Goal: Task Accomplishment & Management: Manage account settings

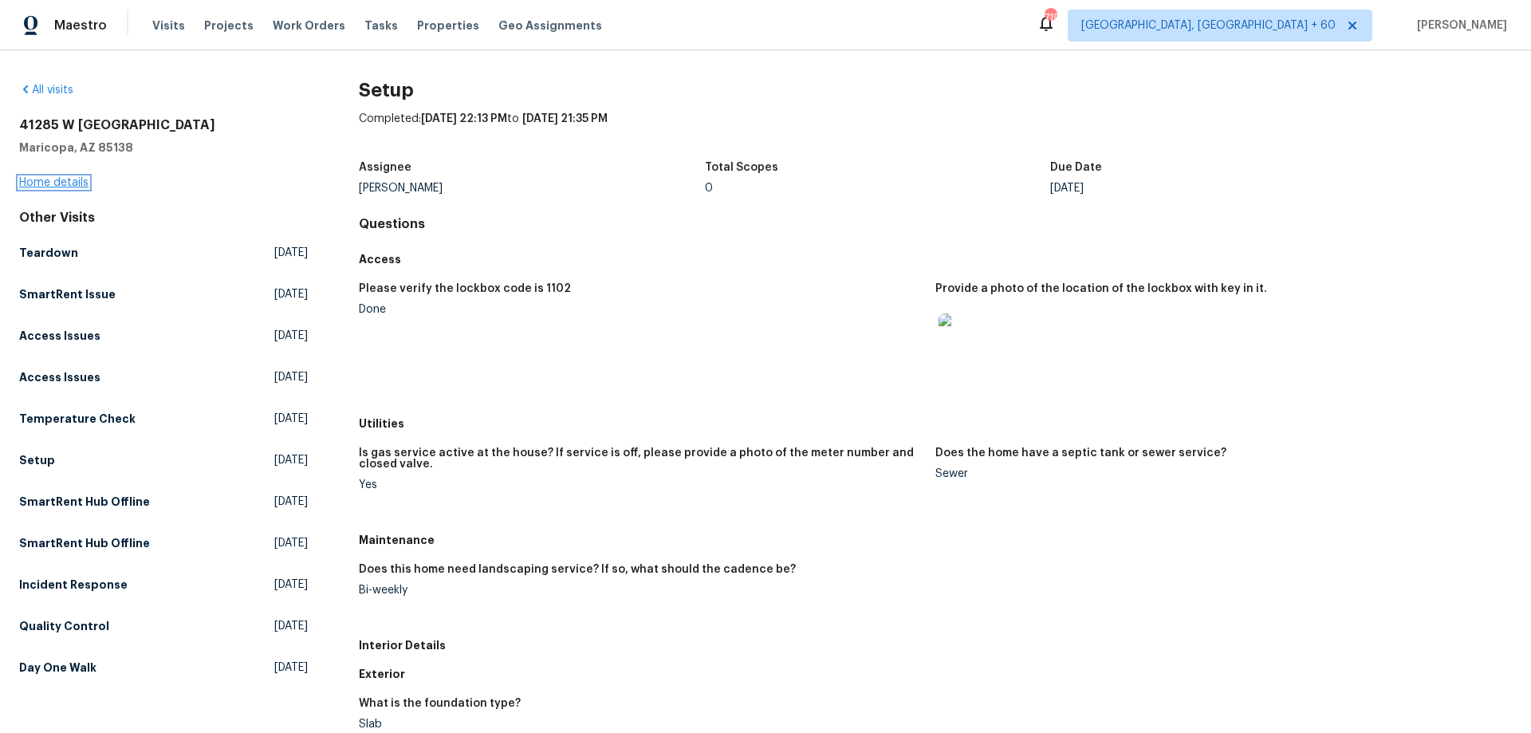
click at [68, 181] on link "Home details" at bounding box center [53, 182] width 69 height 11
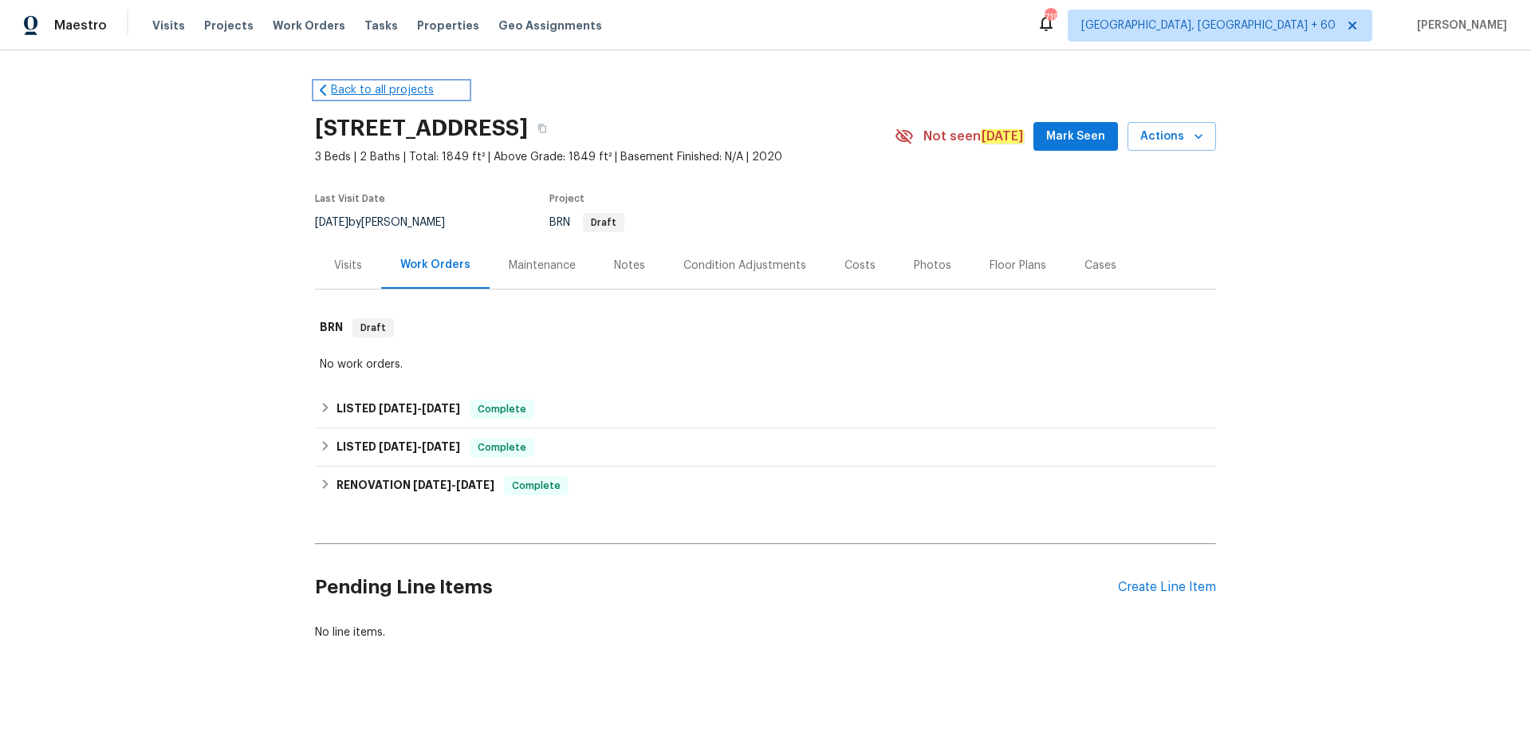
click at [320, 90] on icon at bounding box center [323, 90] width 16 height 16
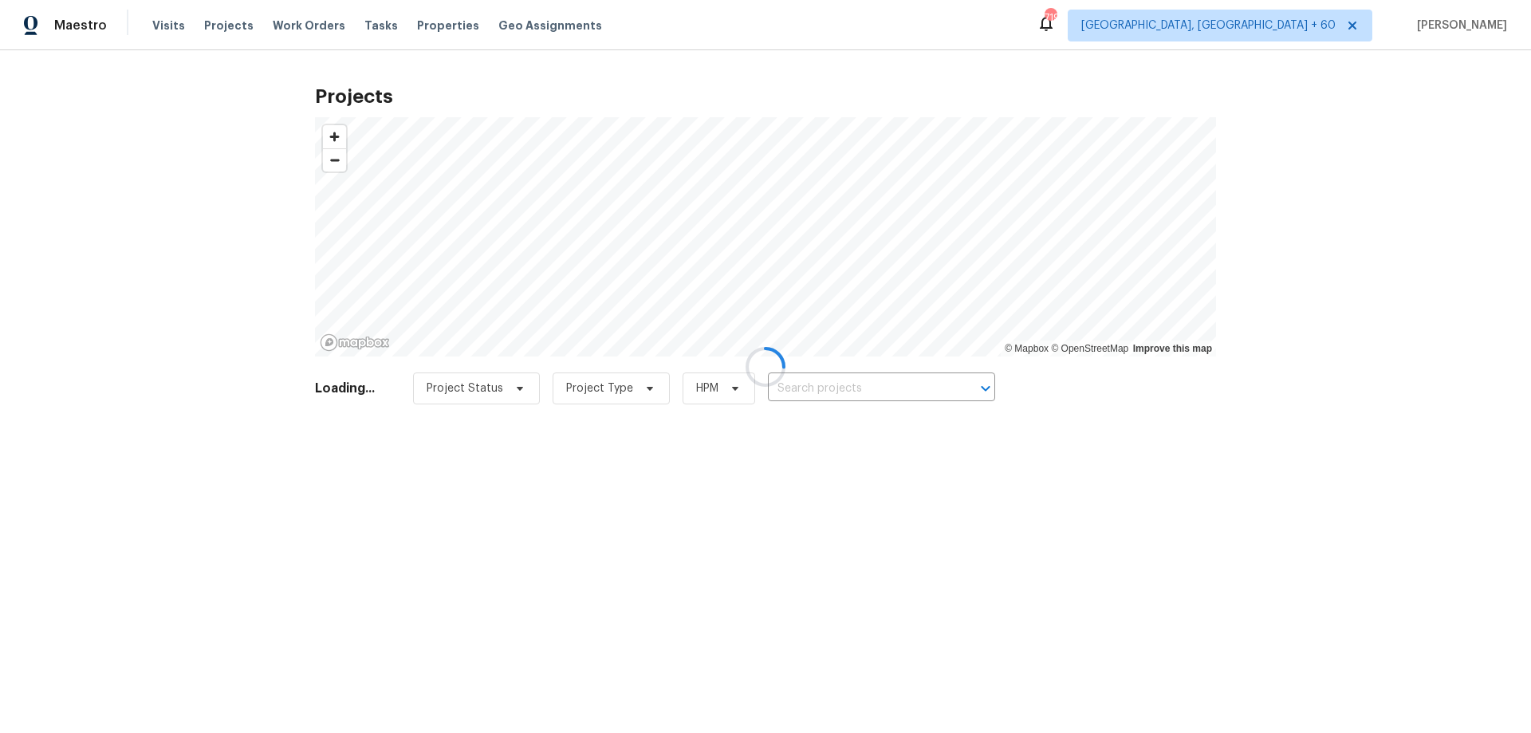
click at [161, 26] on div at bounding box center [765, 366] width 1531 height 733
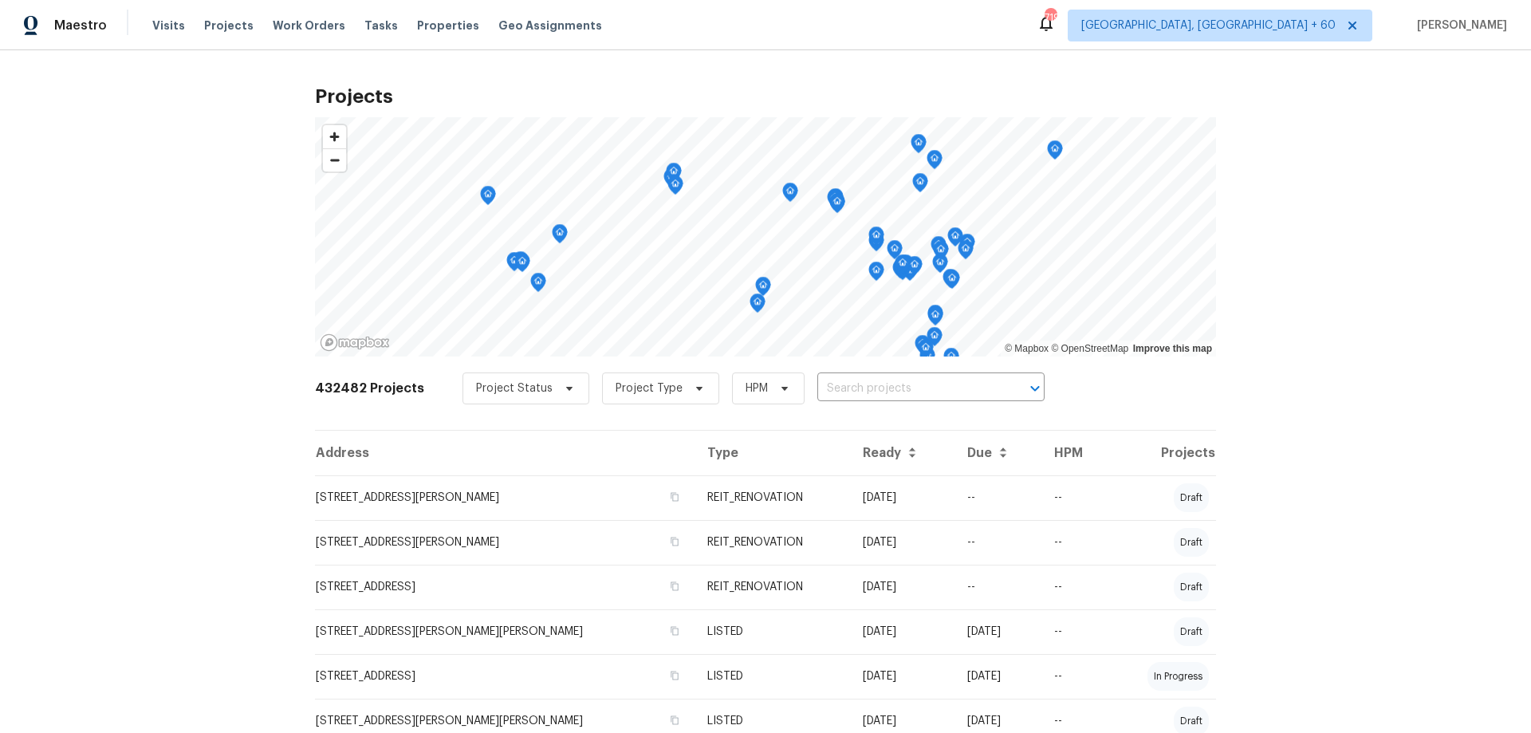
click at [161, 26] on span "Visits" at bounding box center [168, 26] width 33 height 16
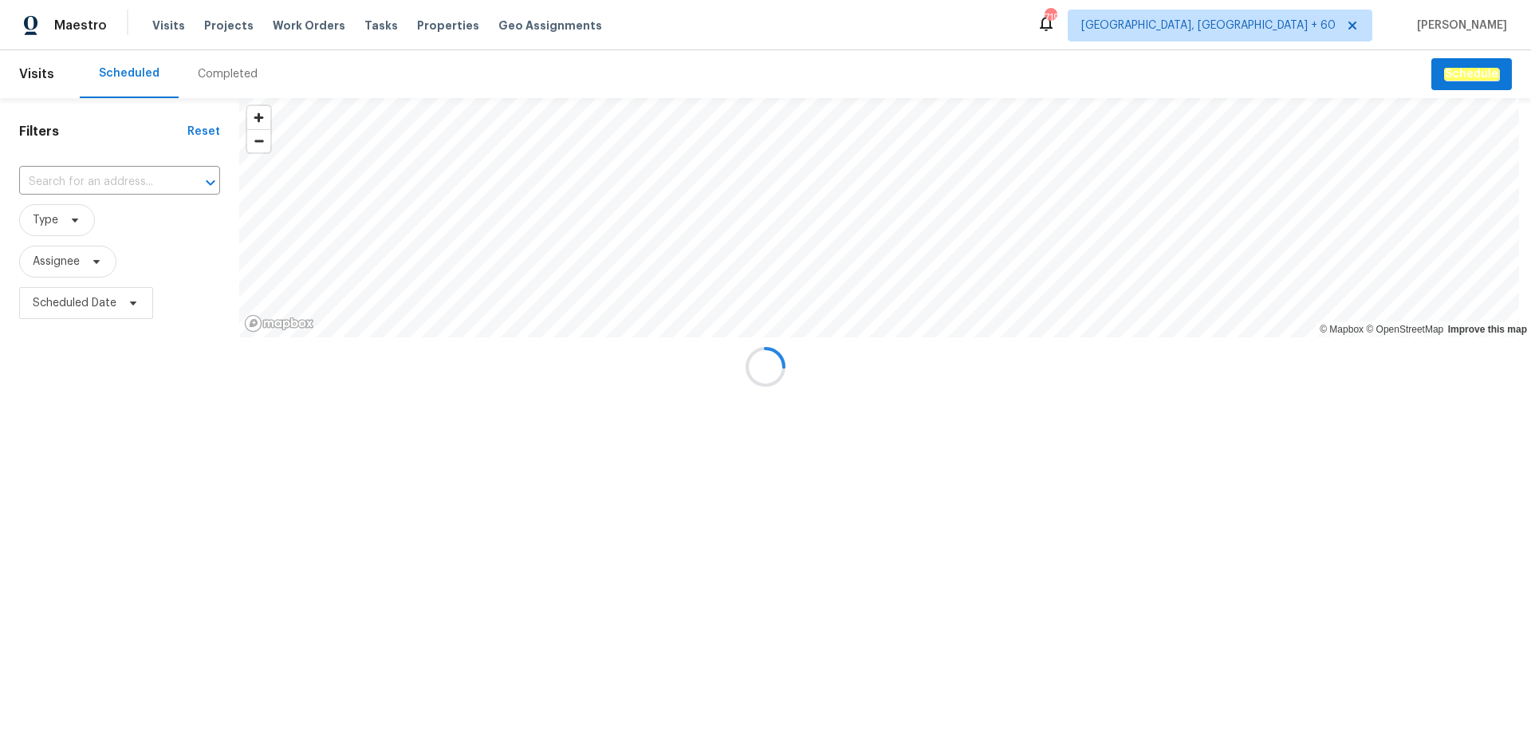
click at [209, 73] on div "Completed" at bounding box center [228, 74] width 60 height 16
click at [98, 180] on div at bounding box center [765, 366] width 1531 height 733
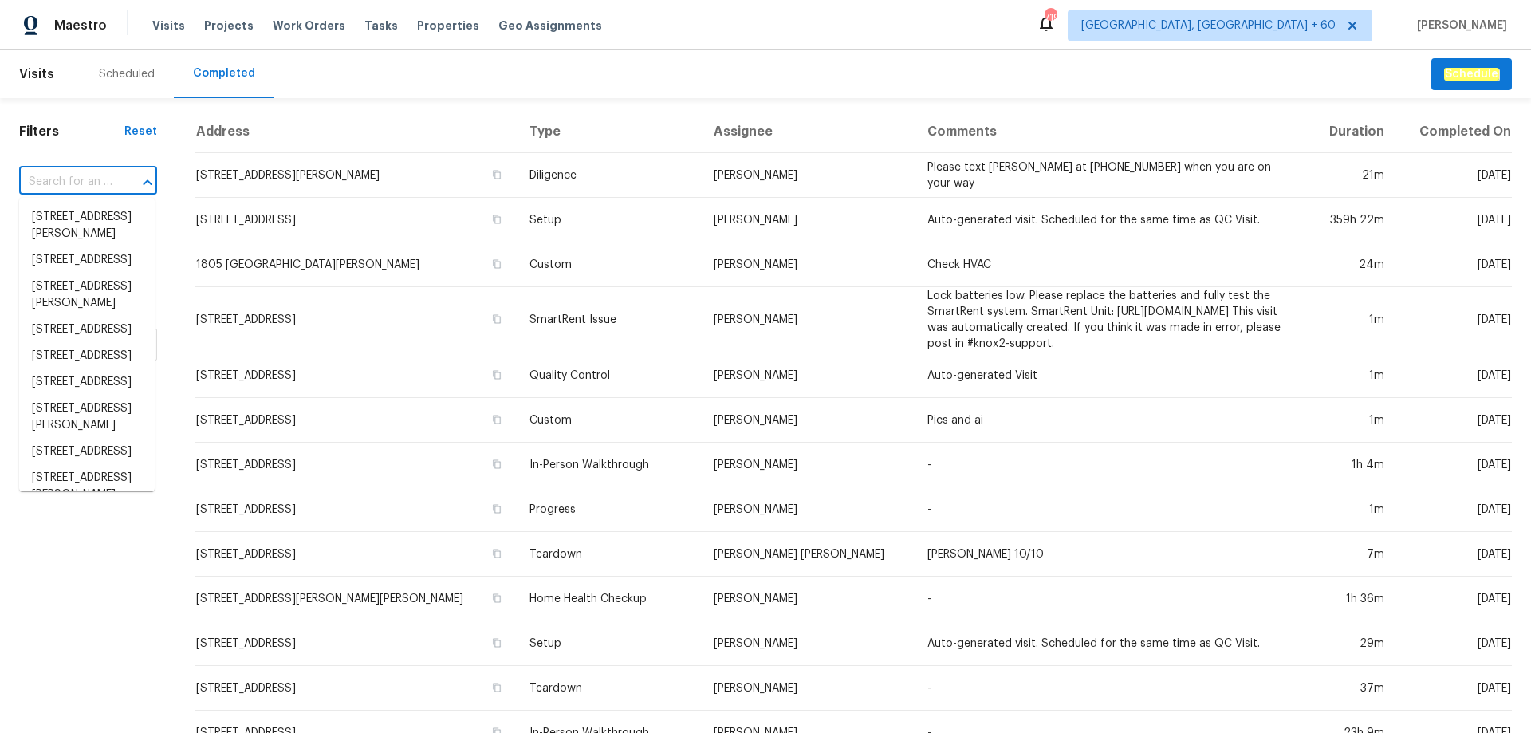
click at [87, 175] on input "text" at bounding box center [65, 182] width 93 height 25
paste input "2007 Variations [GEOGRAPHIC_DATA][PERSON_NAME]"
type input "2007 Variations [GEOGRAPHIC_DATA][PERSON_NAME]"
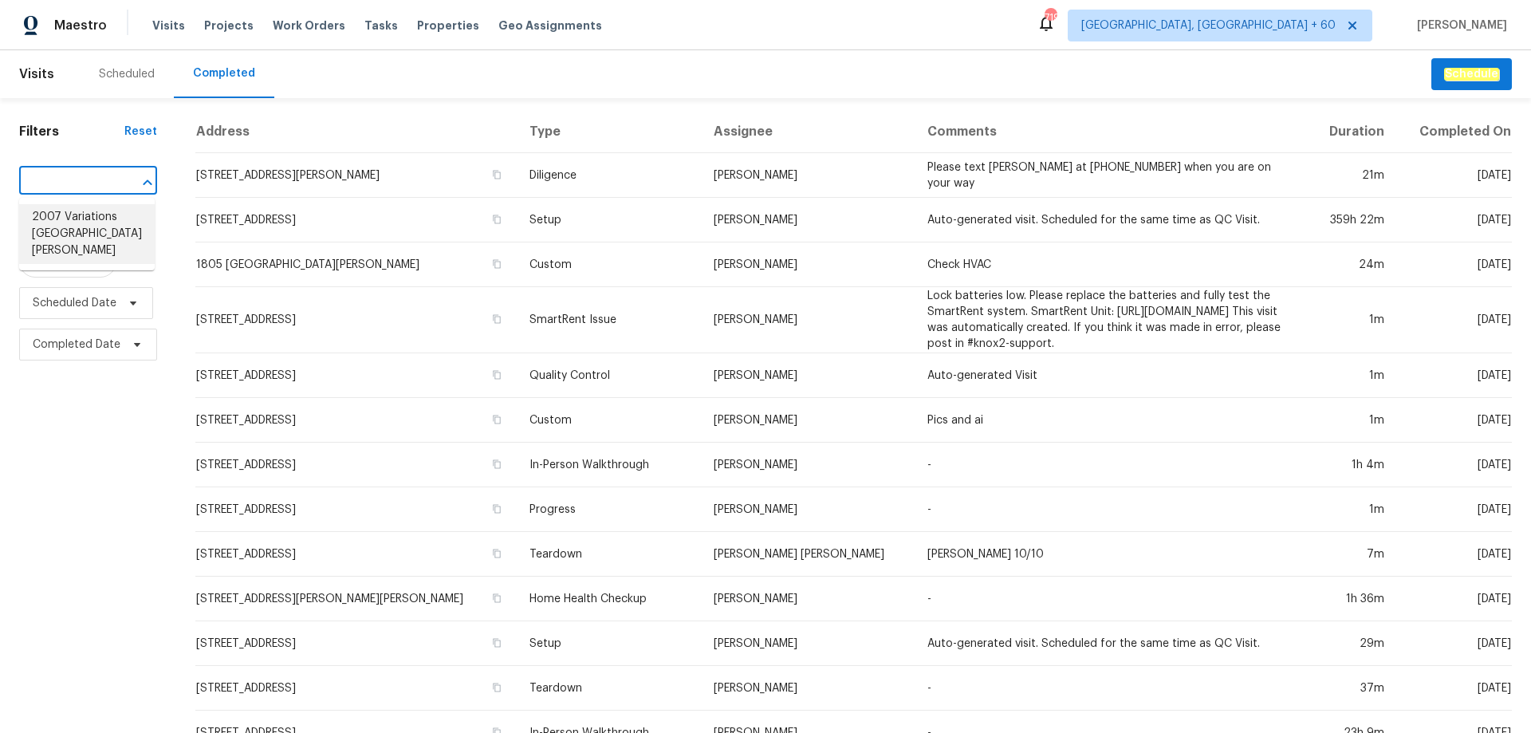
click at [59, 222] on li "2007 Variations [GEOGRAPHIC_DATA][PERSON_NAME]" at bounding box center [87, 234] width 136 height 60
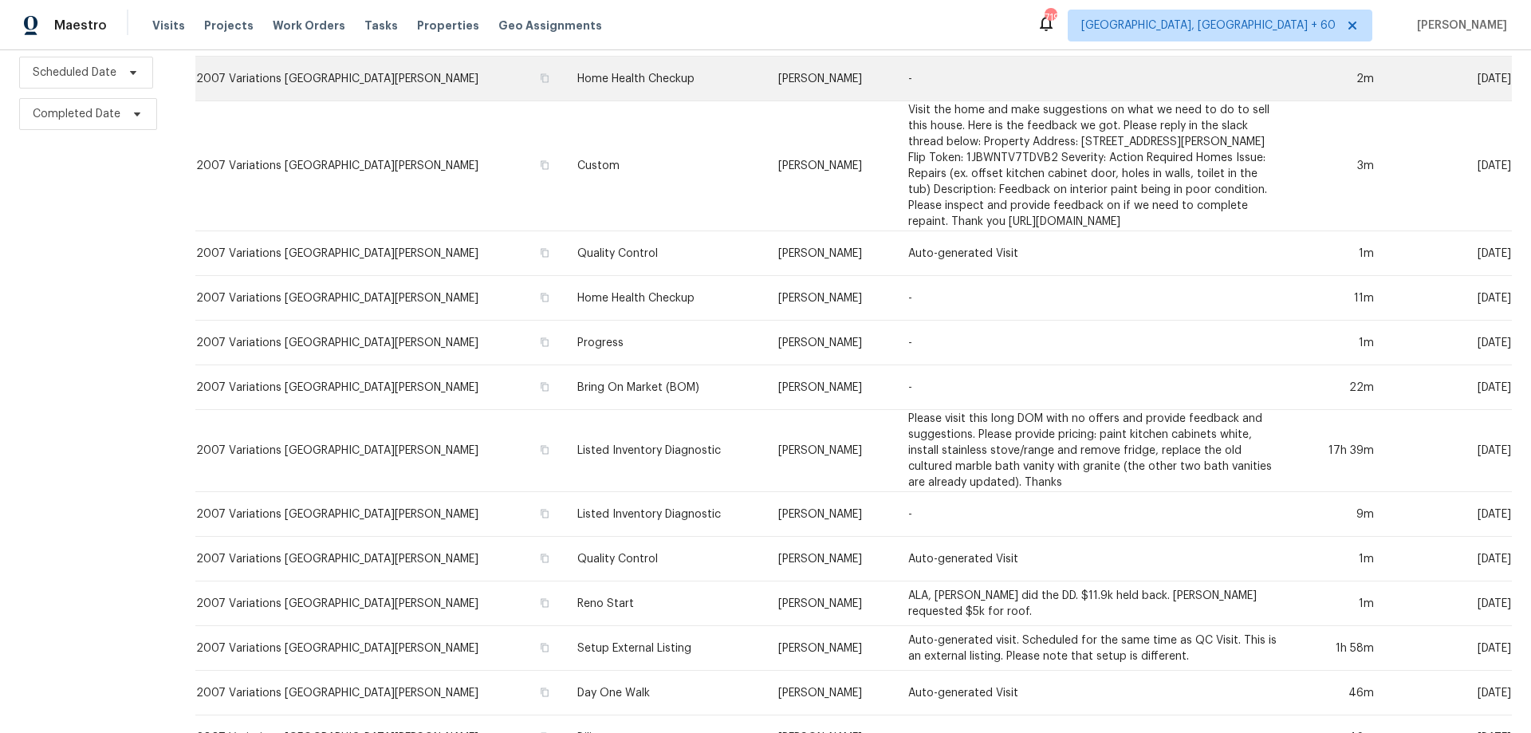
scroll to position [266, 0]
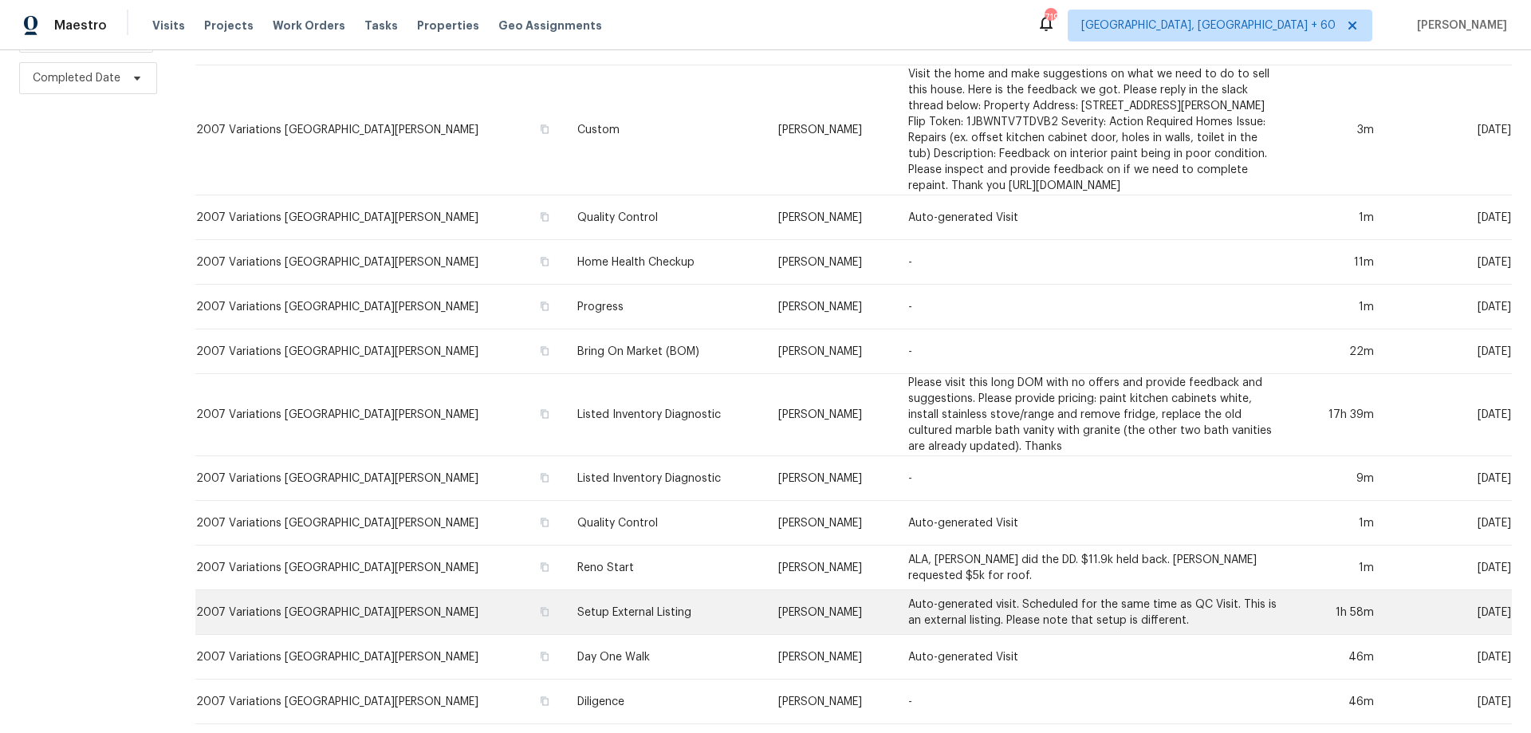
click at [565, 590] on td "Setup External Listing" at bounding box center [665, 612] width 201 height 45
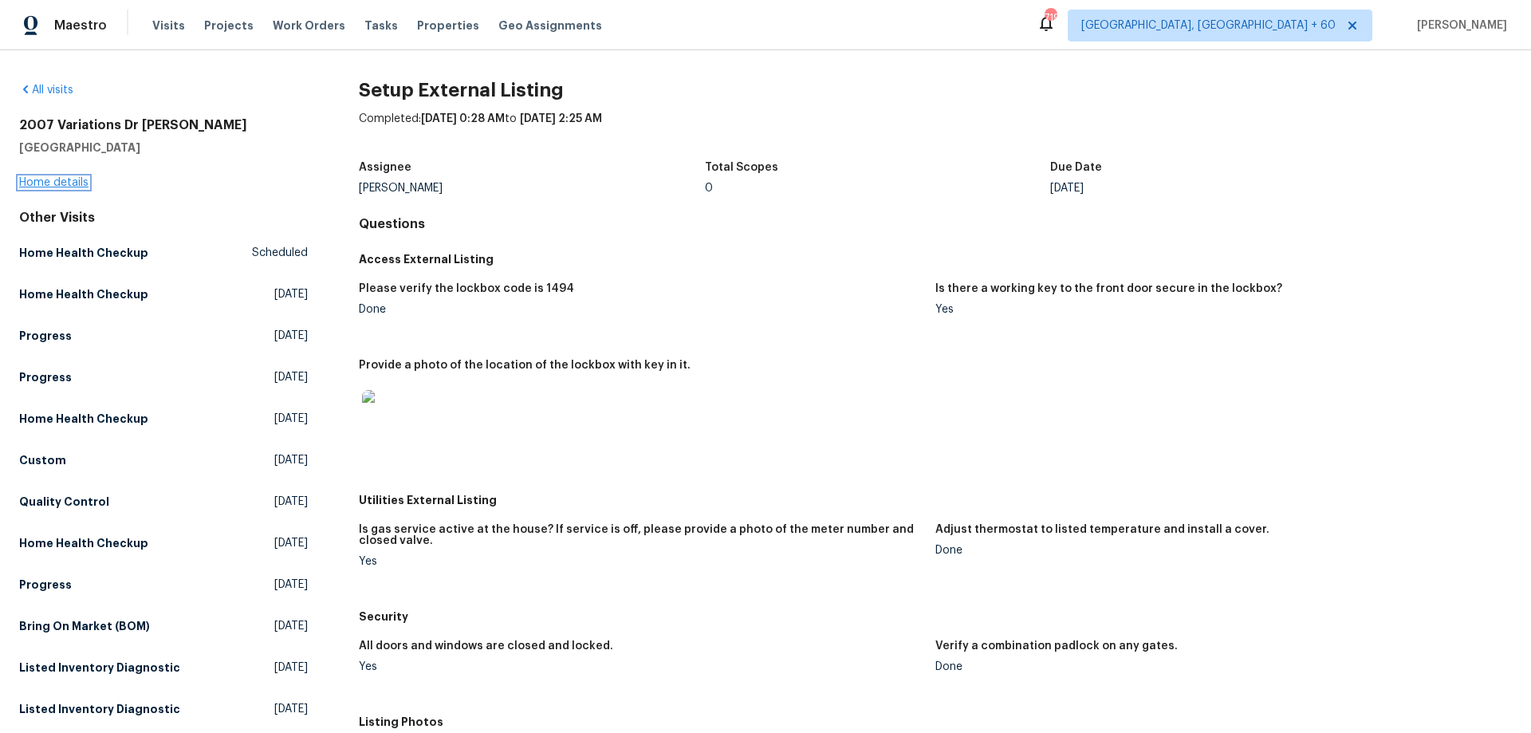
click at [80, 178] on link "Home details" at bounding box center [53, 182] width 69 height 11
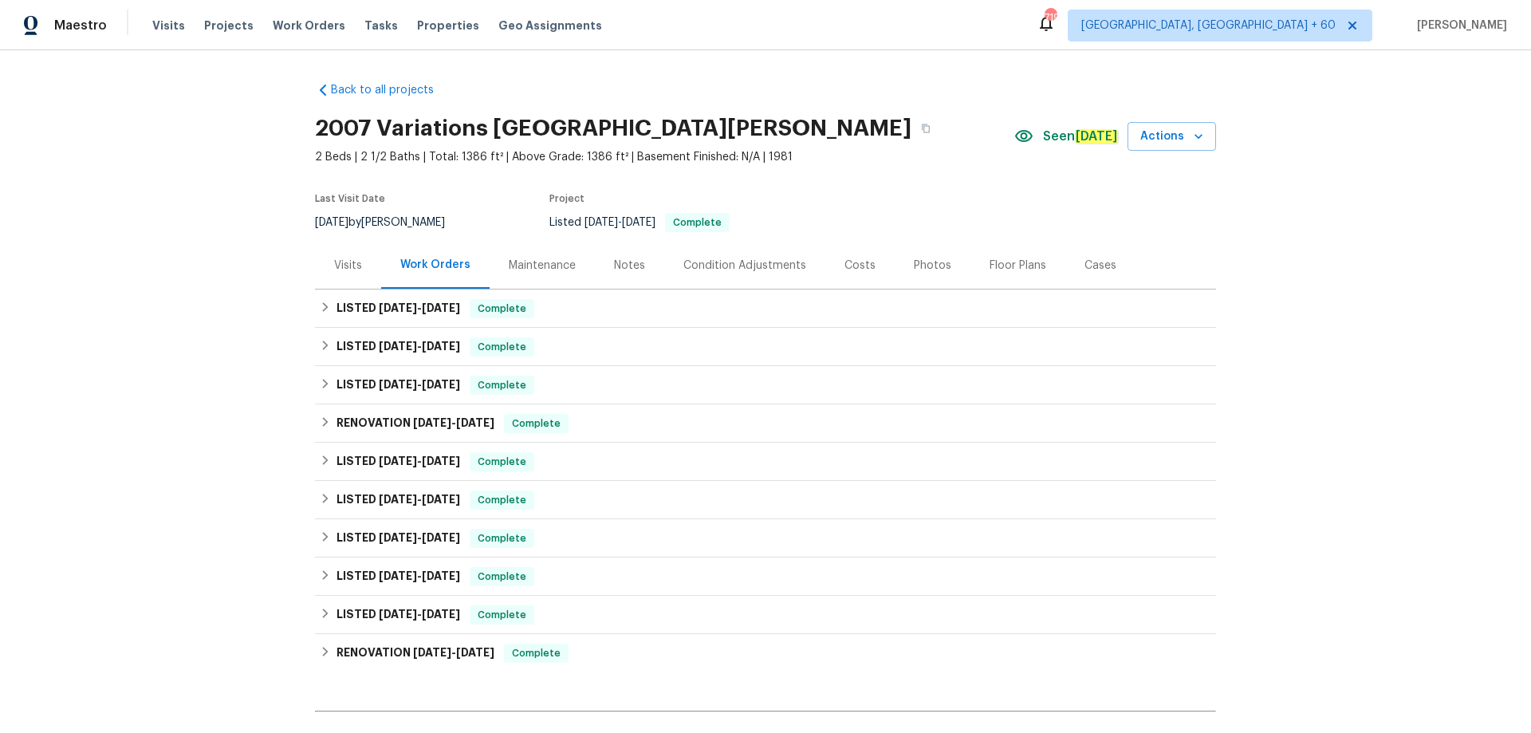
click at [914, 267] on div "Photos" at bounding box center [932, 266] width 37 height 16
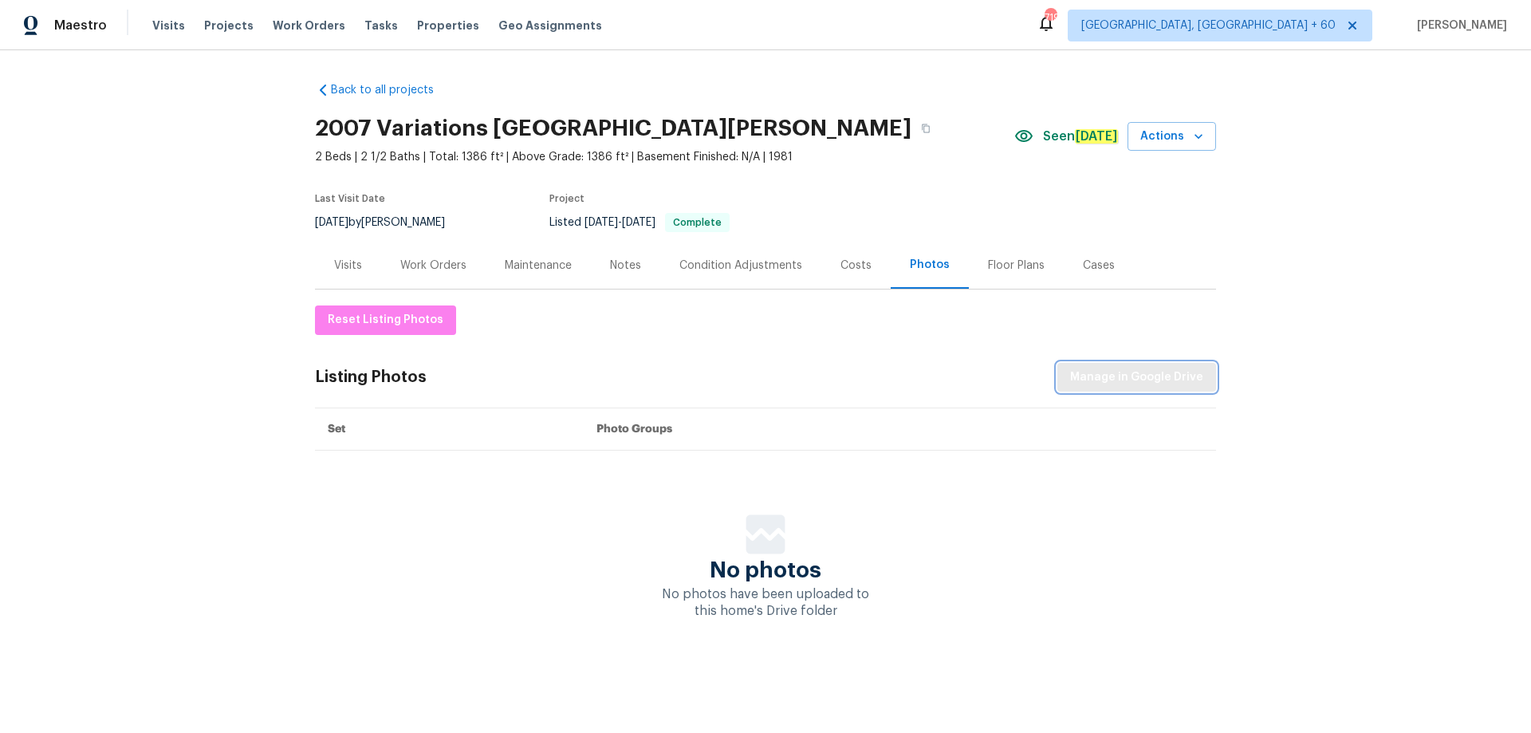
click at [1101, 378] on span "Manage in Google Drive" at bounding box center [1136, 378] width 133 height 20
click at [408, 322] on span "Reset Listing Photos" at bounding box center [386, 320] width 116 height 20
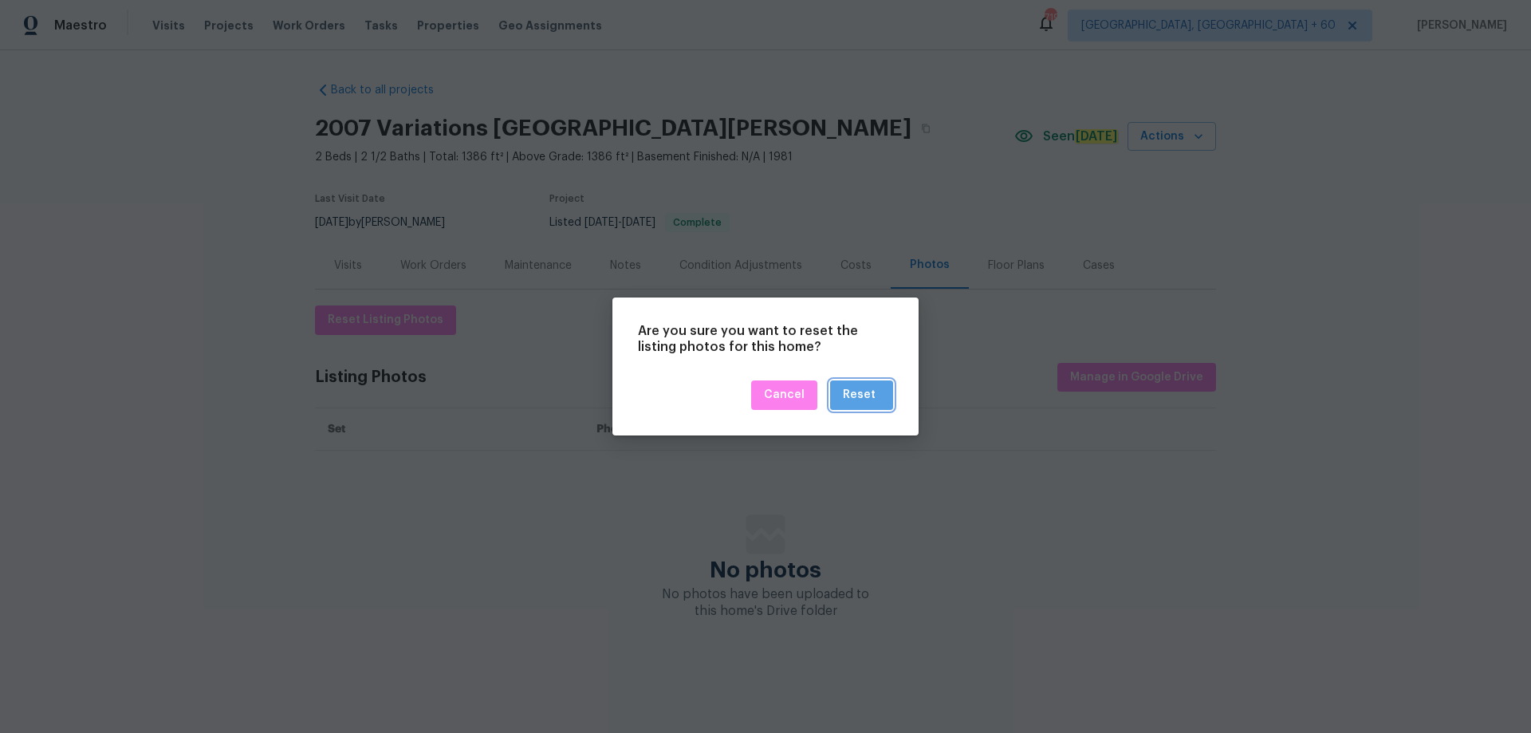
click at [873, 399] on div "Reset" at bounding box center [859, 395] width 33 height 20
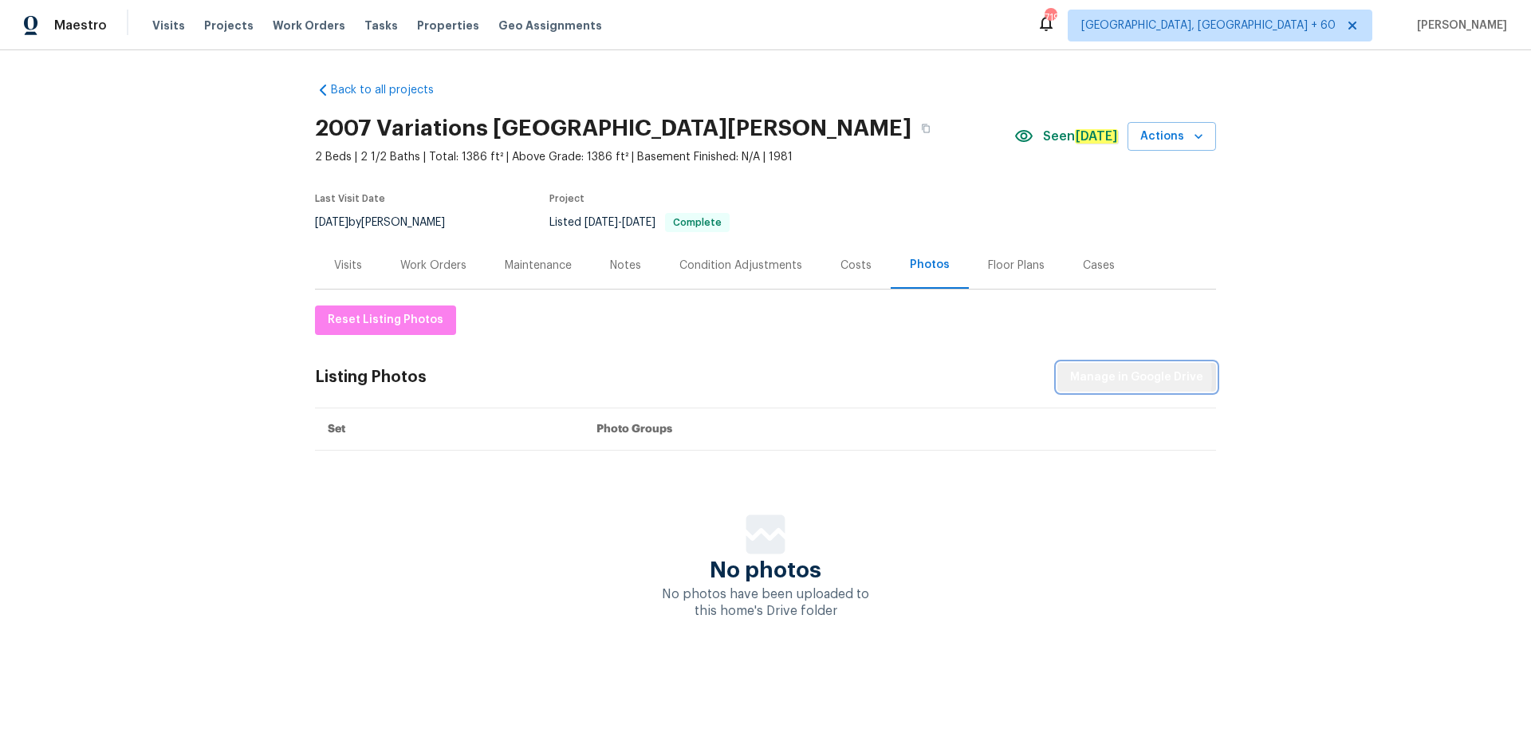
click at [1116, 378] on span "Manage in Google Drive" at bounding box center [1136, 378] width 133 height 20
